Goal: Task Accomplishment & Management: Manage account settings

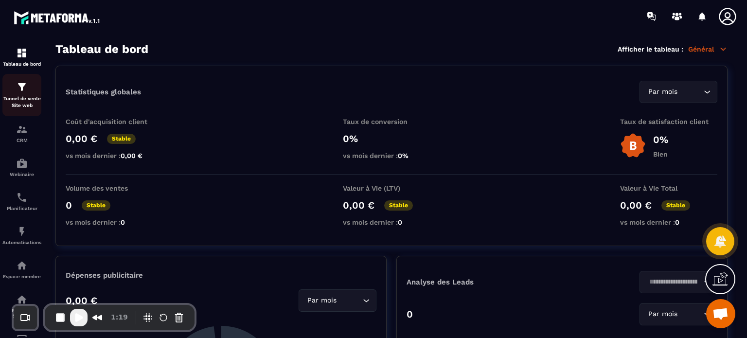
click at [27, 89] on img at bounding box center [22, 87] width 12 height 12
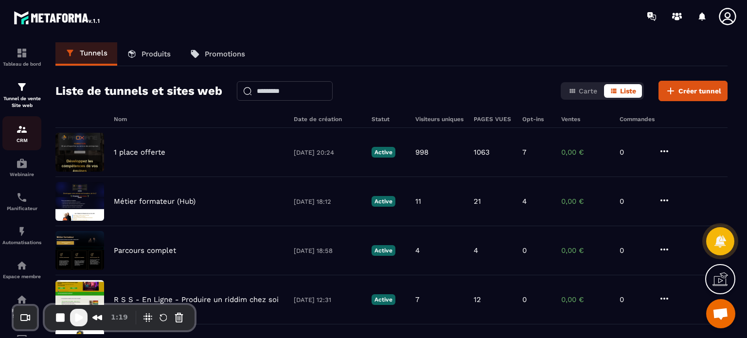
click at [21, 139] on p "CRM" at bounding box center [21, 140] width 39 height 5
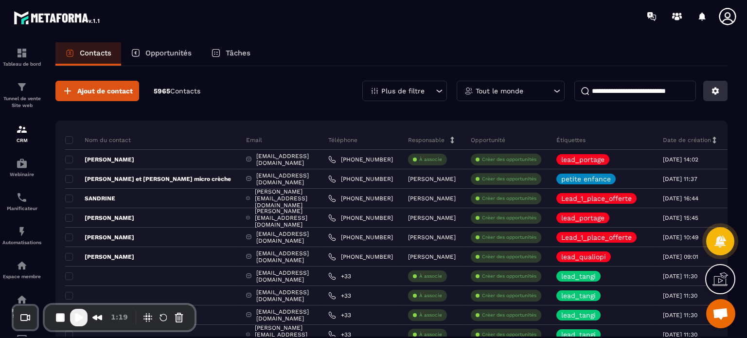
click at [714, 92] on icon at bounding box center [715, 91] width 7 height 7
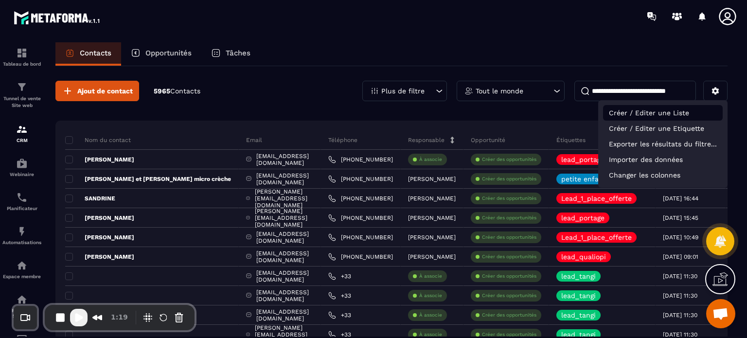
click at [669, 119] on p "Créer / Editer une Liste" at bounding box center [663, 113] width 120 height 16
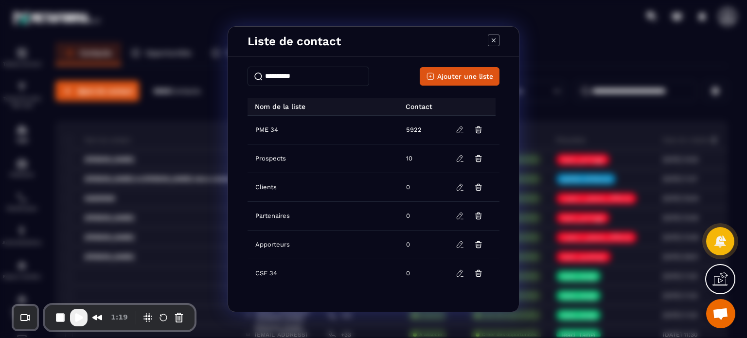
click at [496, 40] on icon "Modal window" at bounding box center [494, 41] width 12 height 12
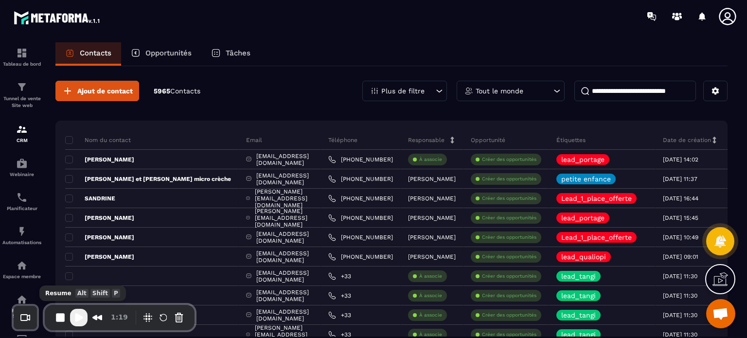
click at [76, 318] on span "Play Recording" at bounding box center [79, 318] width 12 height 12
click at [711, 94] on icon at bounding box center [715, 91] width 9 height 9
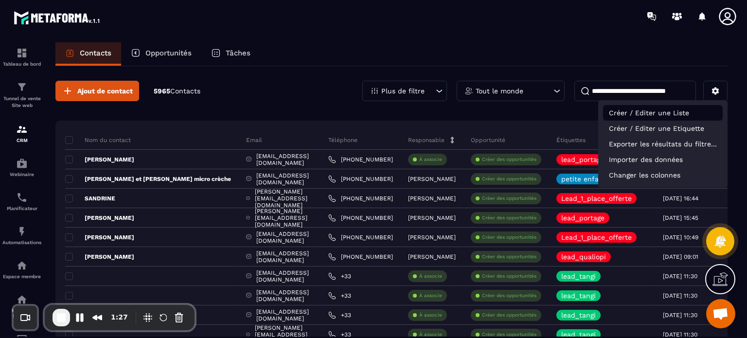
click at [652, 110] on p "Créer / Editer une Liste" at bounding box center [663, 113] width 120 height 16
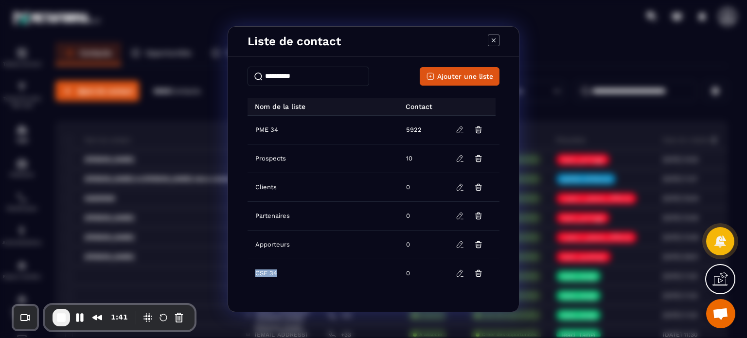
drag, startPoint x: 276, startPoint y: 272, endPoint x: 254, endPoint y: 269, distance: 22.6
click at [254, 269] on div "CSE 34" at bounding box center [266, 273] width 26 height 10
click at [491, 40] on icon "Modal window" at bounding box center [494, 41] width 12 height 12
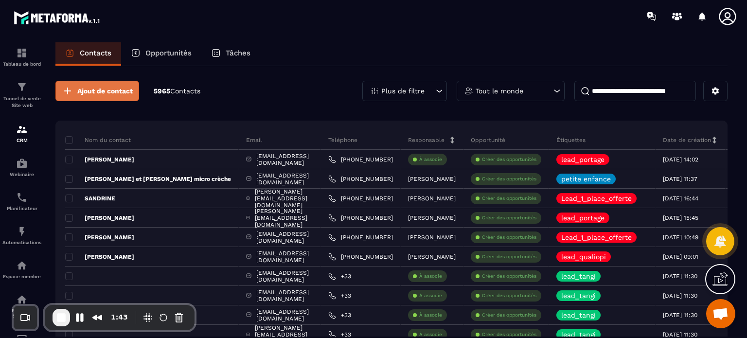
click at [124, 86] on span "Ajout de contact" at bounding box center [104, 91] width 55 height 10
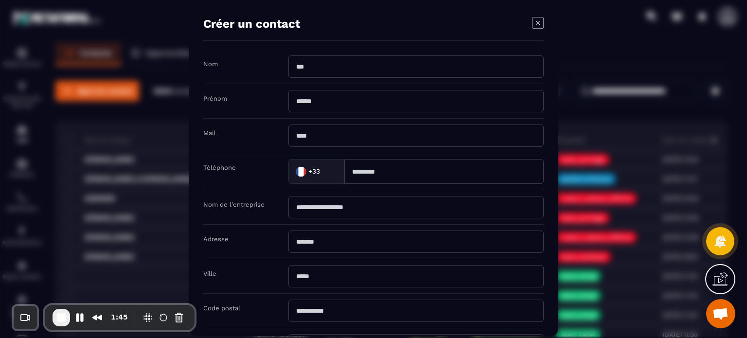
click at [541, 22] on icon "Modal window" at bounding box center [538, 23] width 12 height 12
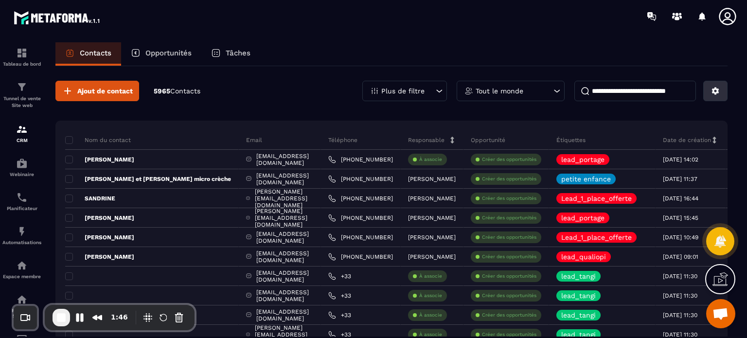
click at [716, 96] on button at bounding box center [715, 91] width 24 height 20
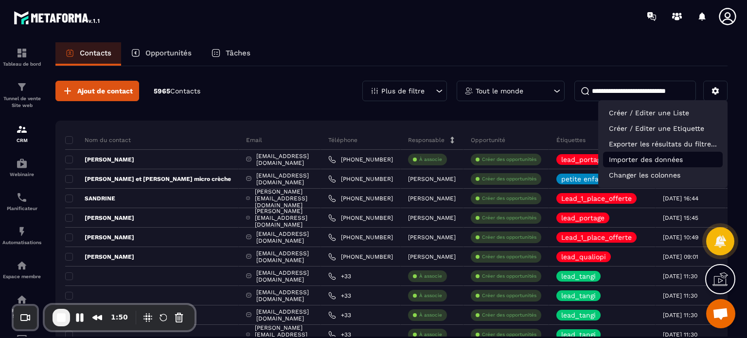
click at [670, 161] on p "Importer des données" at bounding box center [663, 160] width 120 height 16
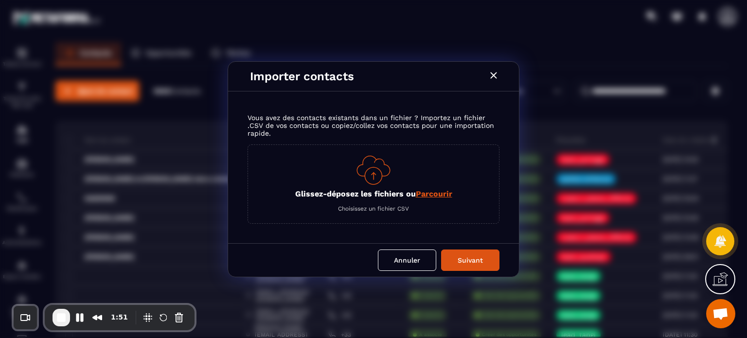
click at [412, 193] on p "Glissez-déposez les fichiers ou Parcourir" at bounding box center [373, 193] width 157 height 9
click at [0, 0] on input "Glissez-déposez les fichiers ou Parcourir" at bounding box center [0, 0] width 0 height 0
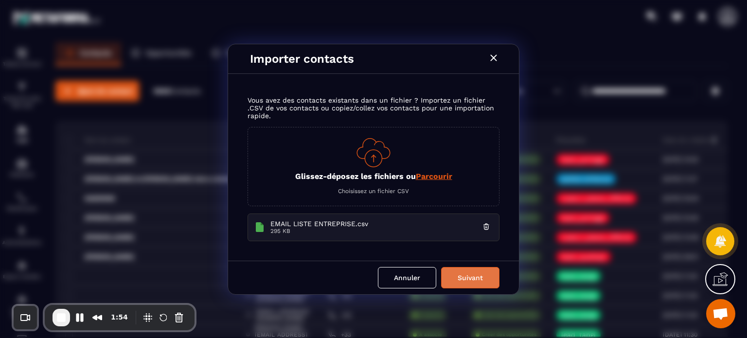
click at [486, 283] on button "Suivant" at bounding box center [470, 277] width 58 height 21
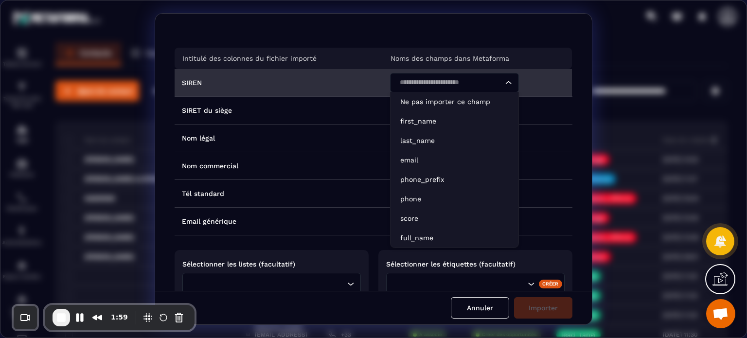
click at [422, 92] on div "Search for option" at bounding box center [449, 82] width 108 height 19
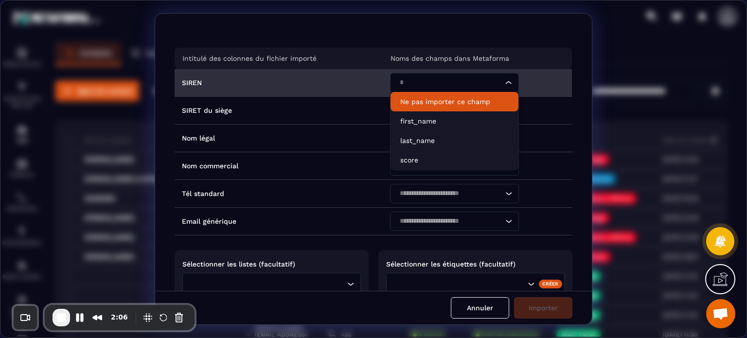
click at [414, 105] on p "Ne pas importer ce champ" at bounding box center [454, 102] width 108 height 10
type input "*"
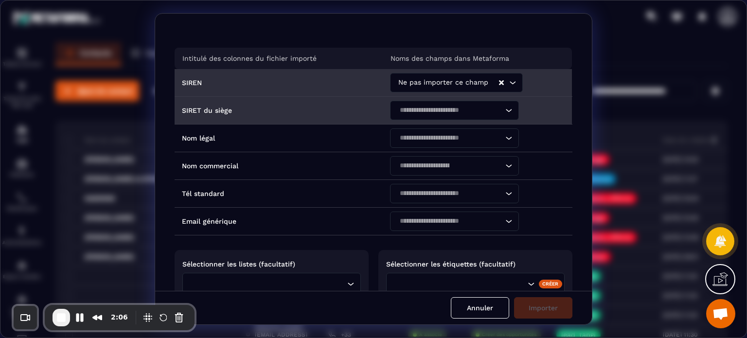
click at [412, 115] on input "Search for option" at bounding box center [449, 110] width 106 height 11
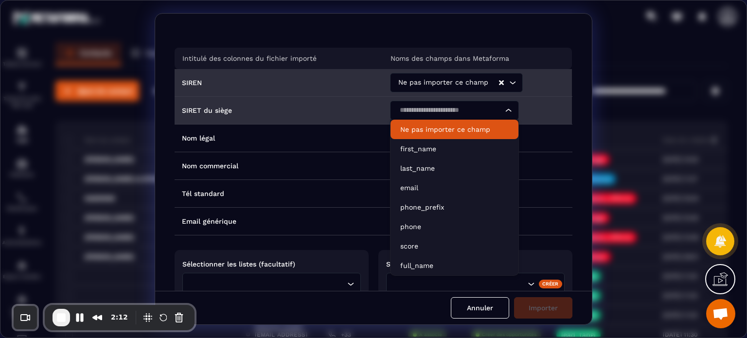
click at [403, 122] on li "Ne pas importer ce champ" at bounding box center [454, 129] width 128 height 19
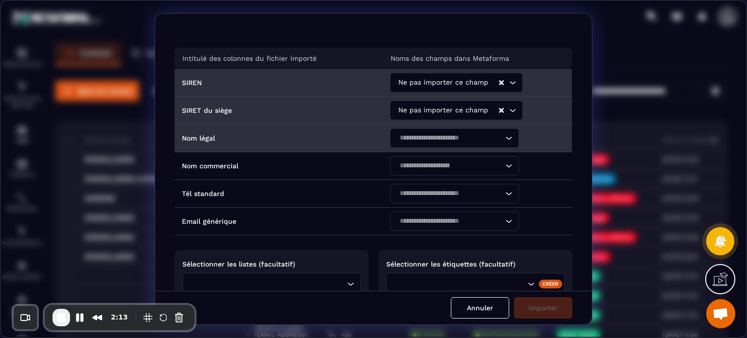
click at [410, 136] on input "Search for option" at bounding box center [449, 138] width 106 height 11
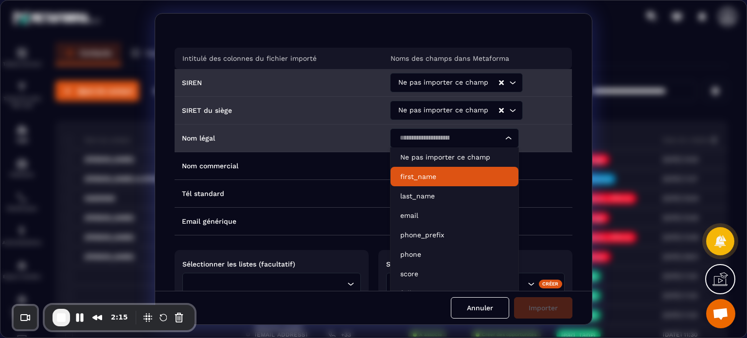
click at [410, 173] on p "first_name" at bounding box center [454, 177] width 108 height 10
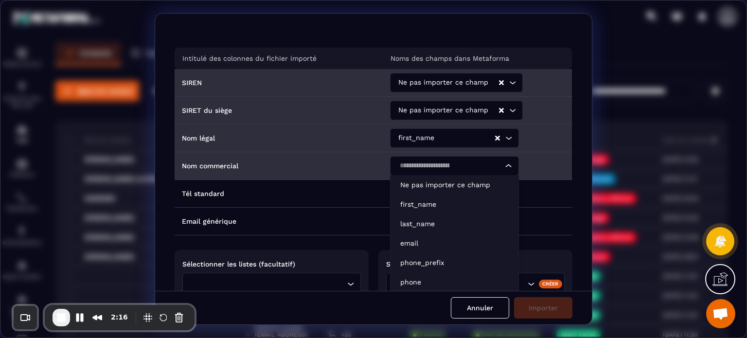
click at [408, 167] on input "Search for option" at bounding box center [424, 165] width 57 height 11
click at [412, 221] on p "last_name" at bounding box center [454, 224] width 108 height 10
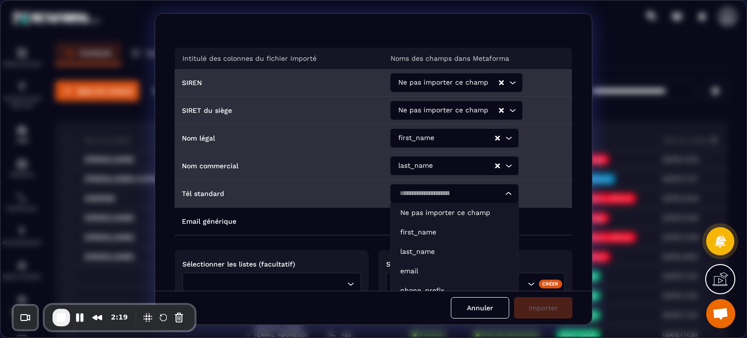
click at [433, 201] on div "Search for option" at bounding box center [449, 193] width 108 height 19
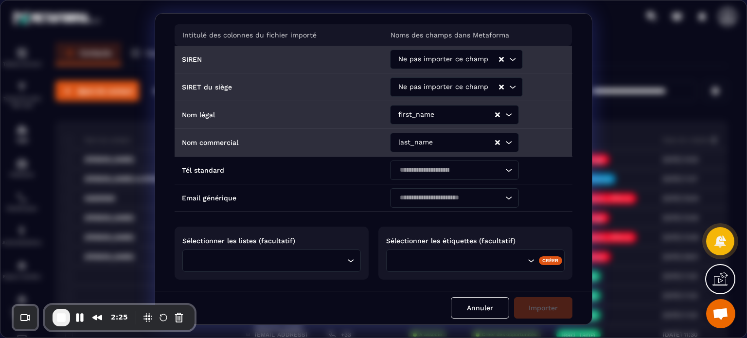
scroll to position [25, 0]
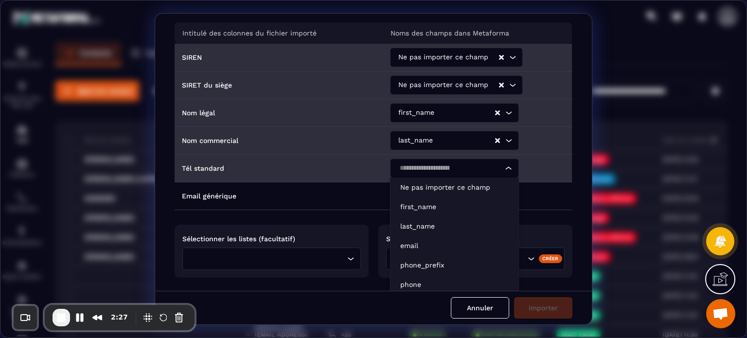
click at [405, 168] on input "Search for option" at bounding box center [424, 168] width 57 height 11
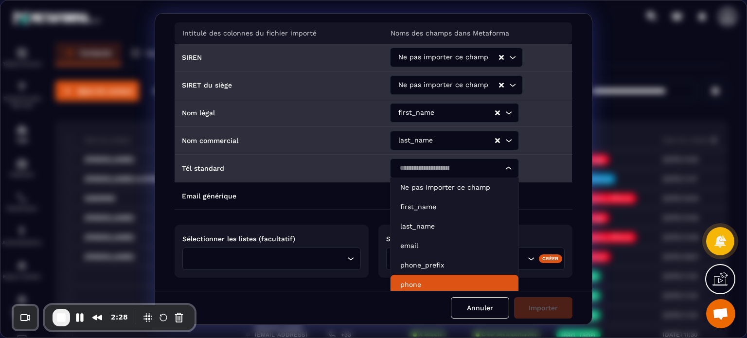
click at [403, 283] on p "phone" at bounding box center [454, 285] width 108 height 10
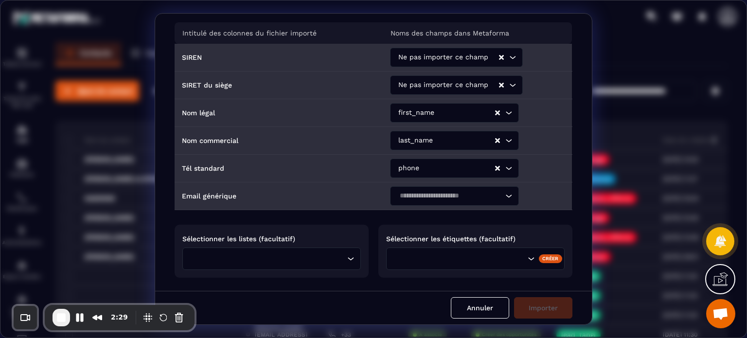
click at [407, 195] on input "Search for option" at bounding box center [449, 196] width 106 height 11
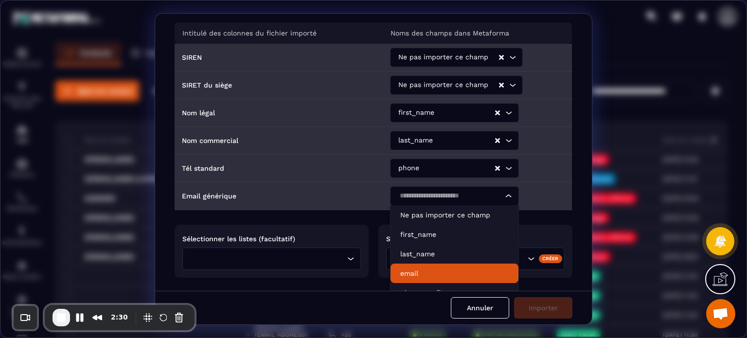
click at [417, 266] on li "email" at bounding box center [454, 273] width 128 height 19
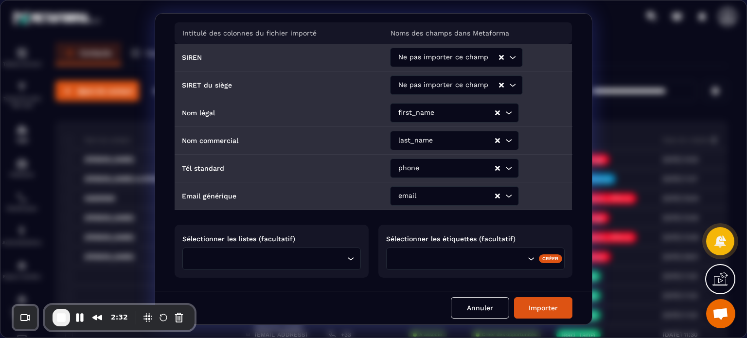
click at [290, 259] on input "Search for option" at bounding box center [269, 258] width 152 height 11
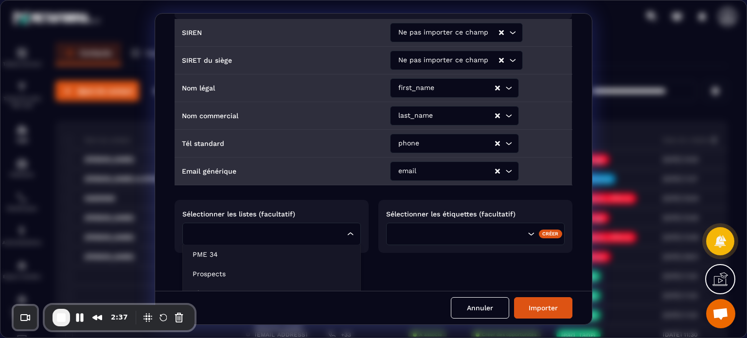
click at [292, 233] on input "Search for option" at bounding box center [267, 234] width 156 height 11
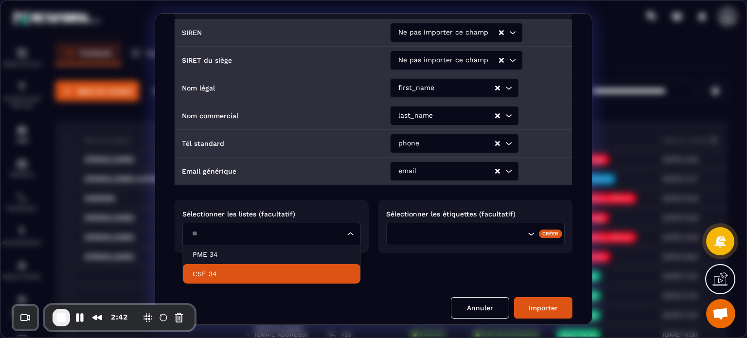
click at [249, 266] on li "CSE 34" at bounding box center [271, 273] width 177 height 19
type input "**"
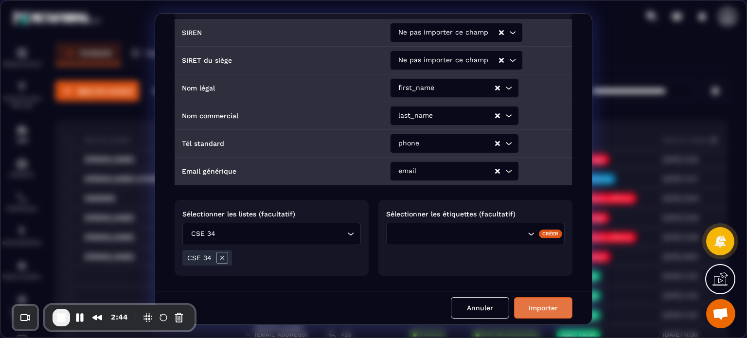
click at [561, 303] on button "Importer" at bounding box center [543, 307] width 58 height 21
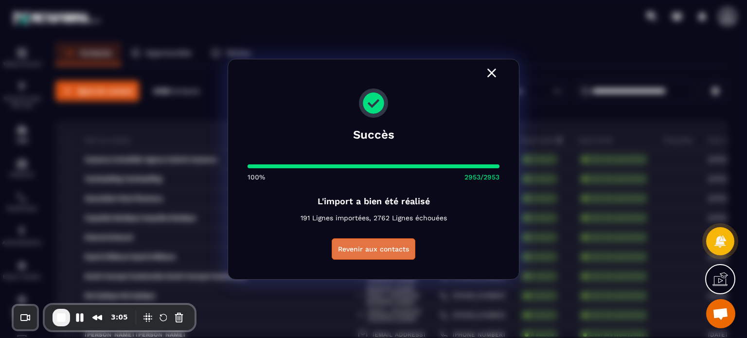
click at [394, 252] on button "Revenir aux contacts" at bounding box center [374, 248] width 84 height 21
